Goal: Task Accomplishment & Management: Complete application form

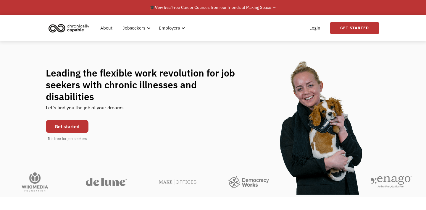
click at [71, 120] on link "Get started" at bounding box center [67, 126] width 43 height 13
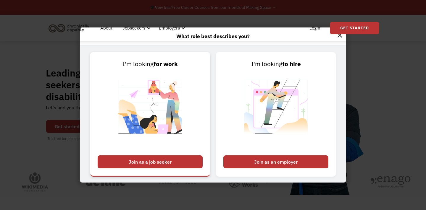
click at [153, 158] on div "Join as a job seeker" at bounding box center [150, 161] width 105 height 13
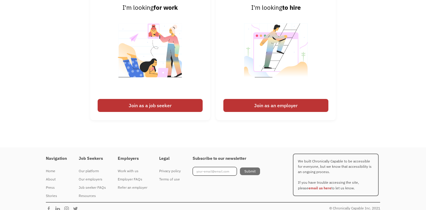
scroll to position [1407, 0]
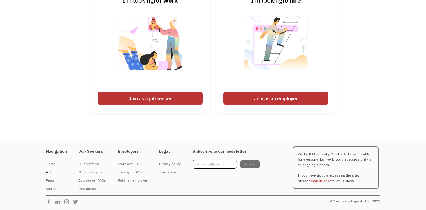
click at [50, 171] on div "About" at bounding box center [56, 172] width 21 height 7
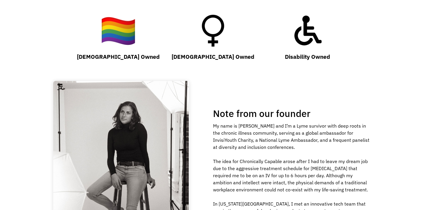
scroll to position [589, 0]
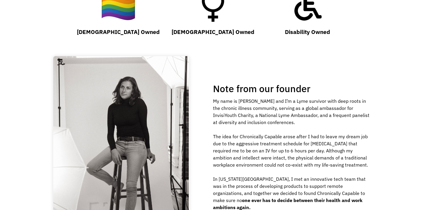
click at [288, 157] on div "My name is Hannah and I’m a Lyme survivor with deep roots in the chronic illnes…" at bounding box center [292, 155] width 158 height 114
click at [279, 104] on div "My name is Hannah and I’m a Lyme survivor with deep roots in the chronic illnes…" at bounding box center [292, 155] width 158 height 114
copy div "Lyme"
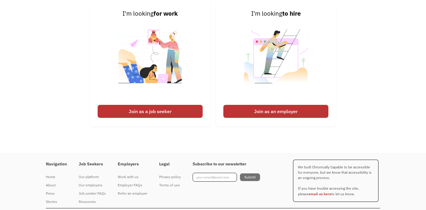
scroll to position [909, 0]
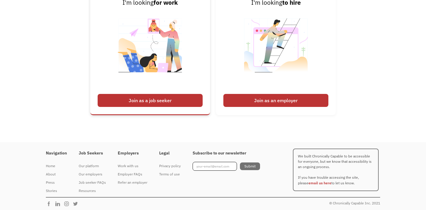
click at [170, 99] on div "Join as a job seeker" at bounding box center [150, 100] width 105 height 13
click at [142, 104] on div "Join as a job seeker" at bounding box center [150, 100] width 105 height 13
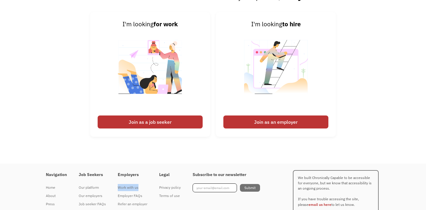
scroll to position [867, 0]
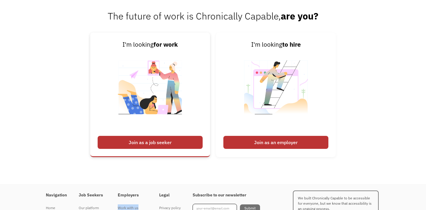
click at [159, 142] on div "Join as a job seeker" at bounding box center [150, 142] width 105 height 13
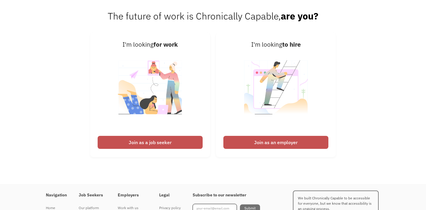
scroll to position [867, 0]
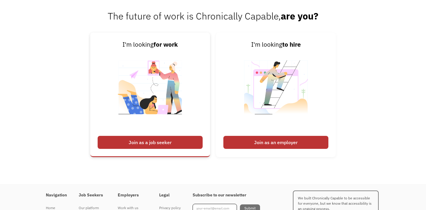
click at [179, 142] on div "Join as a job seeker" at bounding box center [150, 142] width 105 height 13
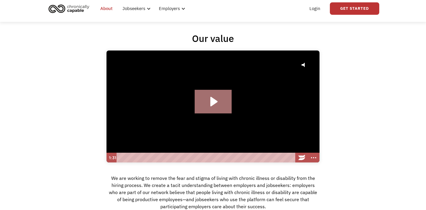
scroll to position [0, 0]
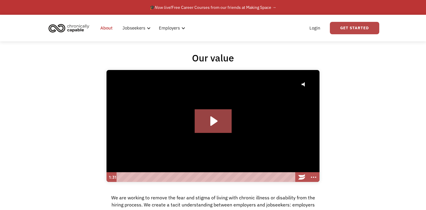
click at [362, 27] on link "Get Started" at bounding box center [354, 28] width 49 height 12
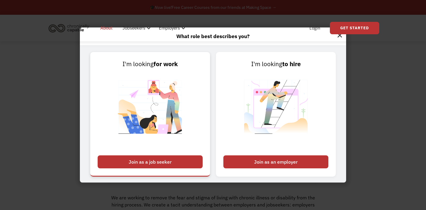
click at [134, 163] on div "Join as a job seeker" at bounding box center [150, 161] width 105 height 13
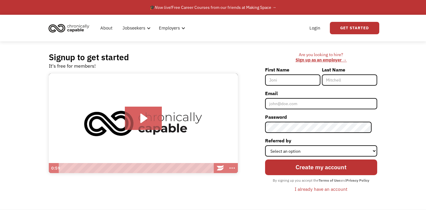
click at [305, 80] on input "First Name" at bounding box center [292, 79] width 55 height 11
type input "[PERSON_NAME]"
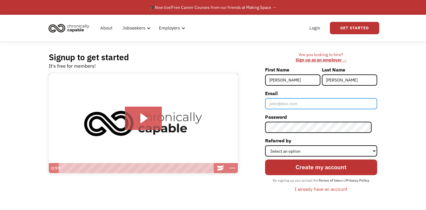
click at [299, 104] on input "Email" at bounding box center [321, 103] width 112 height 11
type input "[PERSON_NAME][EMAIL_ADDRESS][DOMAIN_NAME]"
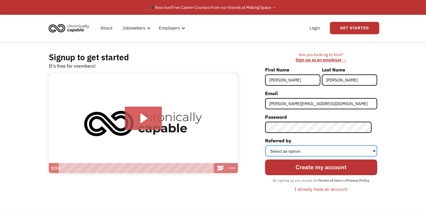
click at [304, 150] on select "Select an option Instagram Facebook Twitter Search Engine News Article Word of …" at bounding box center [321, 150] width 112 height 11
click at [270, 145] on select "Select an option Instagram Facebook Twitter Search Engine News Article Word of …" at bounding box center [321, 150] width 112 height 11
click at [297, 152] on select "Select an option Instagram Facebook Twitter Search Engine News Article Word of …" at bounding box center [321, 150] width 112 height 11
select select "Search Engine"
click at [270, 145] on select "Select an option Instagram Facebook Twitter Search Engine News Article Word of …" at bounding box center [321, 150] width 112 height 11
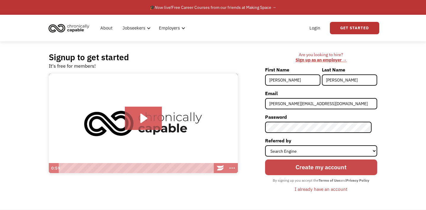
click at [307, 168] on input "Create my account" at bounding box center [321, 167] width 112 height 15
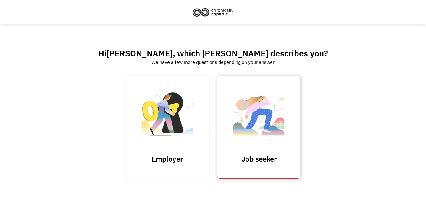
click at [259, 137] on img at bounding box center [258, 117] width 59 height 58
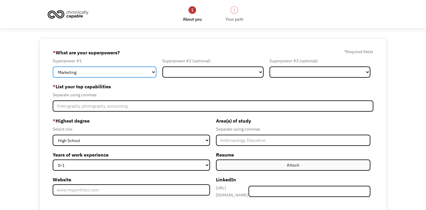
click at [129, 73] on select "Marketing Human Resources Finance Technology Operations Sales Industrial & Manu…" at bounding box center [105, 72] width 104 height 11
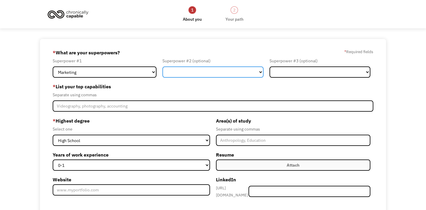
click at [179, 74] on select "Marketing Human Resources Finance Technology Operations Sales Industrial & Manu…" at bounding box center [212, 72] width 101 height 11
select select "Administration"
click at [162, 67] on select "Marketing Human Resources Finance Technology Operations Sales Industrial & Manu…" at bounding box center [212, 72] width 101 height 11
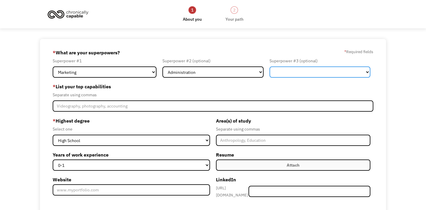
click at [287, 77] on select "Marketing Human Resources Finance Technology Operations Sales Industrial & Manu…" at bounding box center [319, 72] width 101 height 11
select select "Communications & Public Relations"
click at [269, 67] on select "Marketing Human Resources Finance Technology Operations Sales Industrial & Manu…" at bounding box center [319, 72] width 101 height 11
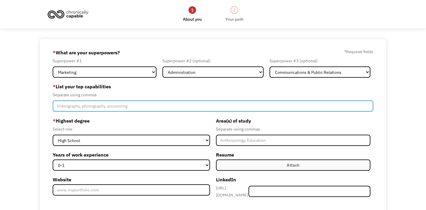
click at [133, 108] on input "Member-Create-Step1" at bounding box center [213, 106] width 320 height 11
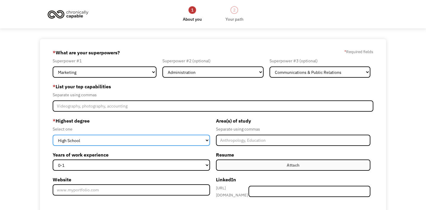
click at [117, 142] on select "High School Associates Bachelors Master's PhD" at bounding box center [131, 140] width 157 height 11
select select "masters"
click at [53, 135] on select "High School Associates Bachelors Master's PhD" at bounding box center [131, 140] width 157 height 11
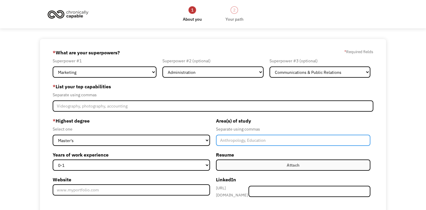
click at [234, 139] on input "Member-Create-Step1" at bounding box center [293, 140] width 154 height 11
type input "M"
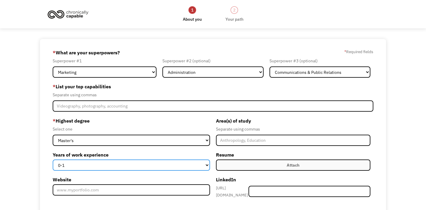
click at [200, 166] on select "0-1 2-4 5-10 11-15 15+" at bounding box center [131, 165] width 157 height 11
select select "5-10"
click at [53, 160] on select "0-1 2-4 5-10 11-15 15+" at bounding box center [131, 165] width 157 height 11
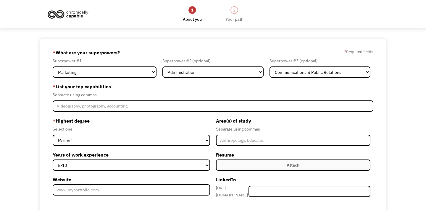
click at [255, 165] on label "Attach" at bounding box center [293, 165] width 154 height 11
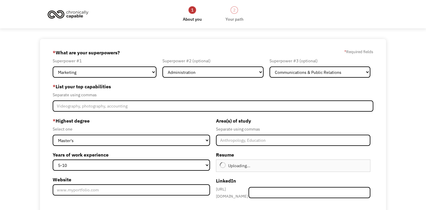
scroll to position [69, 0]
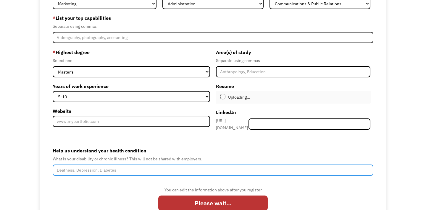
click at [176, 168] on input "Help us understand your health condition" at bounding box center [213, 170] width 320 height 11
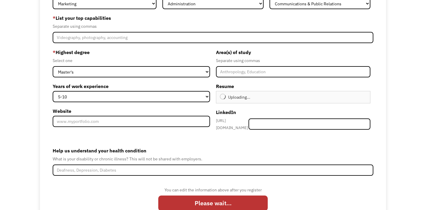
type input "Continue"
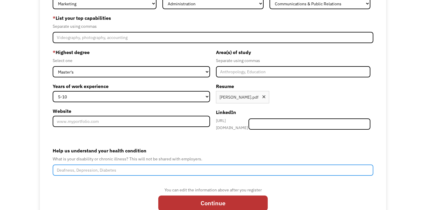
click at [176, 168] on input "Help us understand your health condition" at bounding box center [213, 170] width 320 height 11
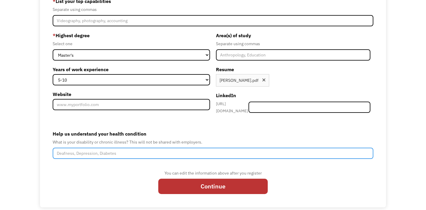
scroll to position [90, 0]
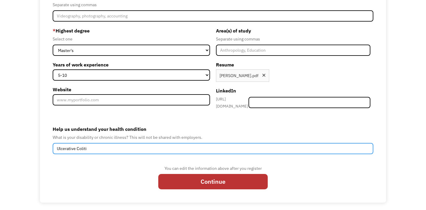
type input "Ulcerative [MEDICAL_DATA]"
